Goal: Information Seeking & Learning: Check status

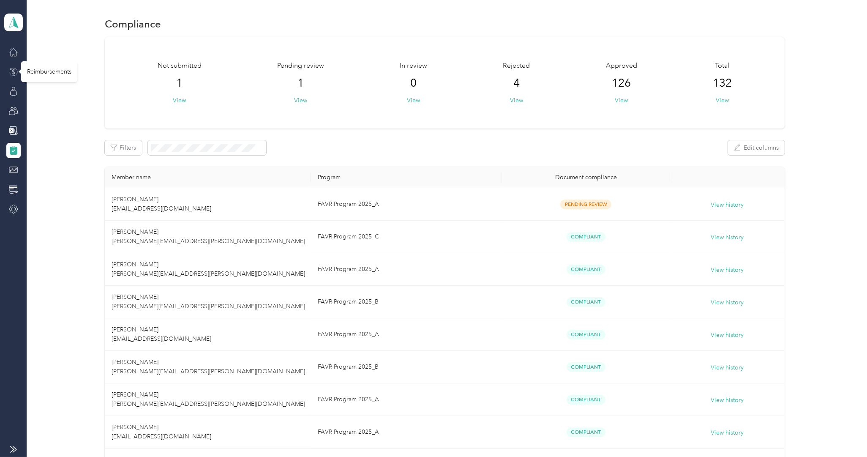
click at [12, 70] on icon at bounding box center [13, 71] width 3 height 5
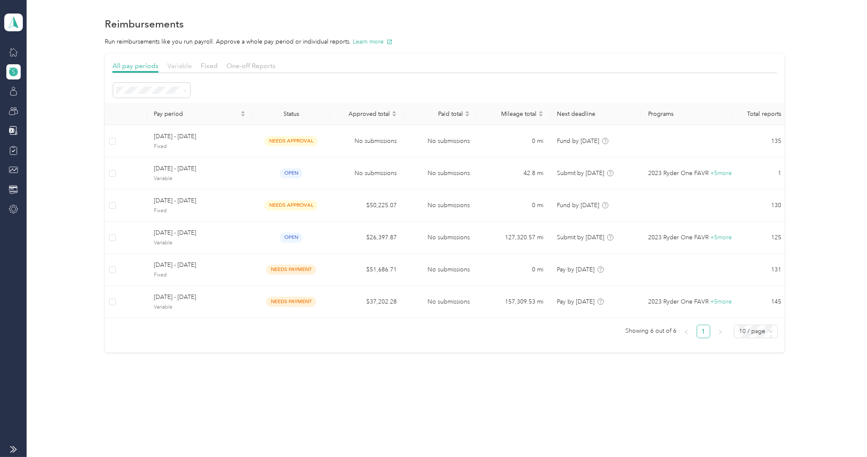
click at [189, 63] on span "Variable" at bounding box center [179, 66] width 24 height 8
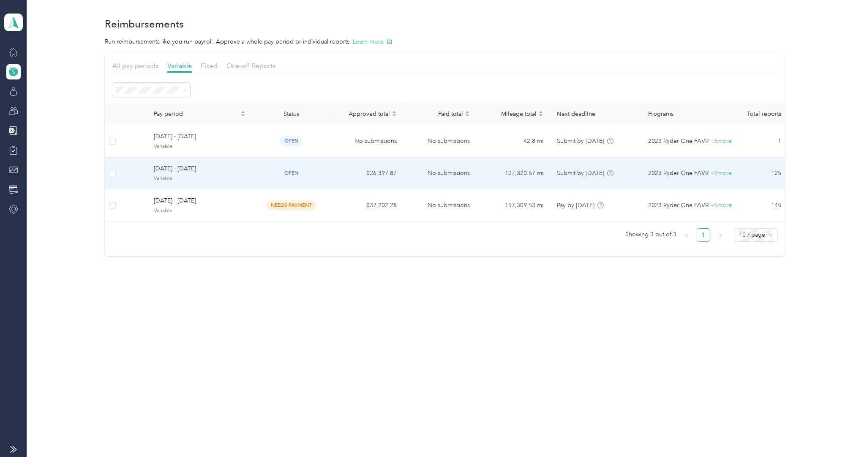
click at [172, 168] on span "[DATE] - [DATE]" at bounding box center [200, 168] width 92 height 9
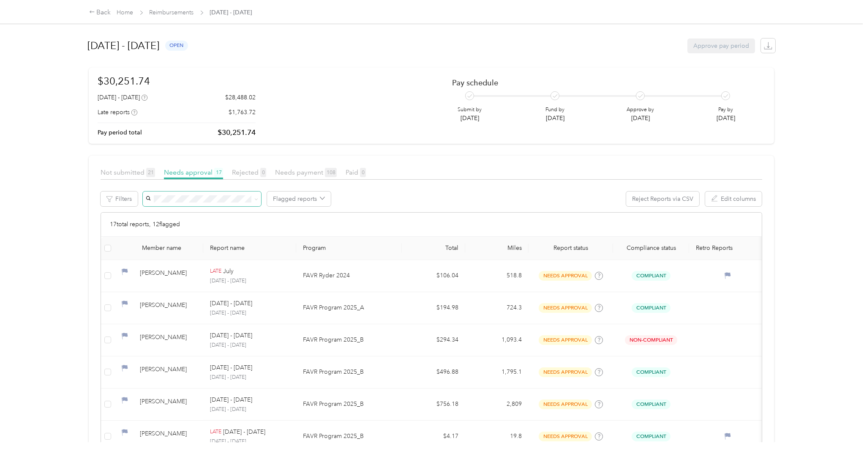
click at [163, 194] on span at bounding box center [202, 198] width 118 height 15
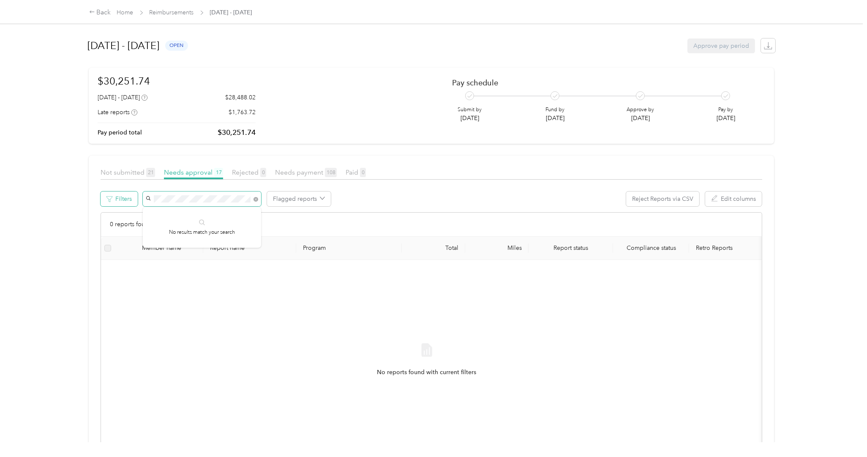
click at [130, 196] on div "Filters Flagged reports Reject Reports via CSV Edit columns" at bounding box center [431, 201] width 661 height 21
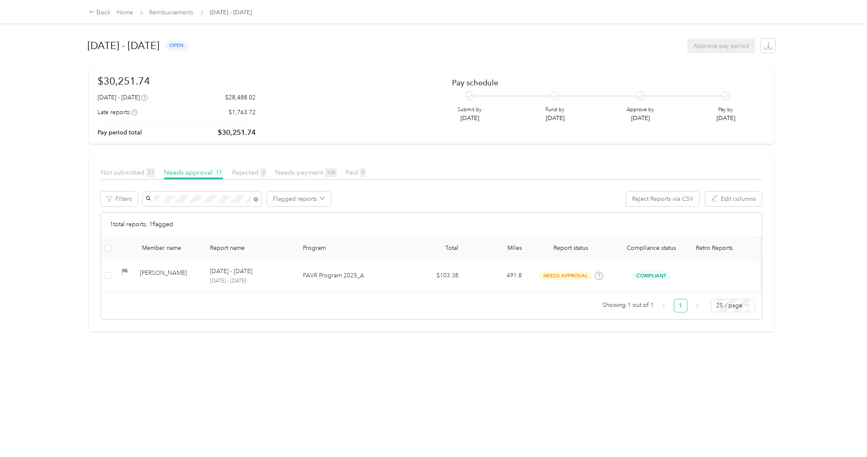
click at [174, 216] on li "[PERSON_NAME]" at bounding box center [202, 211] width 118 height 15
